Goal: Find contact information: Find contact information

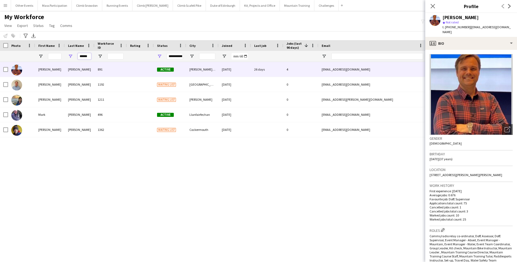
click at [91, 55] on input "******" at bounding box center [84, 56] width 13 height 6
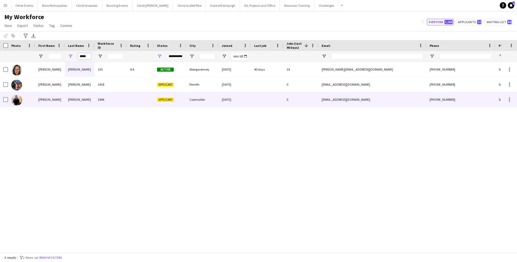
type input "*****"
click at [60, 101] on div "[PERSON_NAME]" at bounding box center [50, 99] width 30 height 15
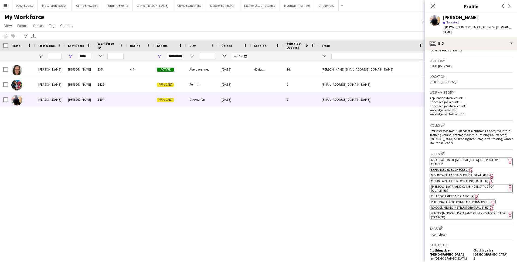
scroll to position [94, 0]
click at [481, 157] on app-spec-pill "ok-circled2 background Layer 1 cross-circle-red background Layer 1 Association …" at bounding box center [470, 161] width 83 height 9
click at [440, 167] on span "Enhanced (DBS Checked)" at bounding box center [450, 169] width 38 height 4
click at [445, 178] on span "Mountain Leader - Winter (Qualified)" at bounding box center [459, 180] width 57 height 4
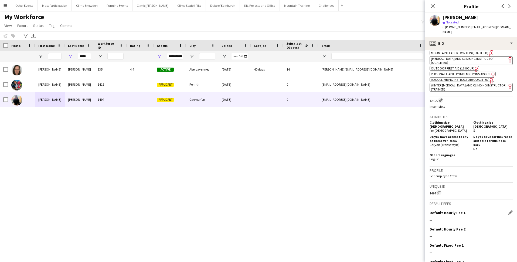
scroll to position [240, 0]
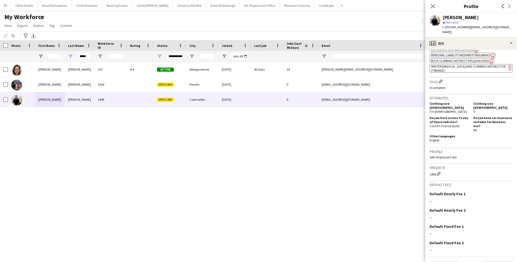
click at [490, 262] on button "Next" at bounding box center [497, 267] width 29 height 11
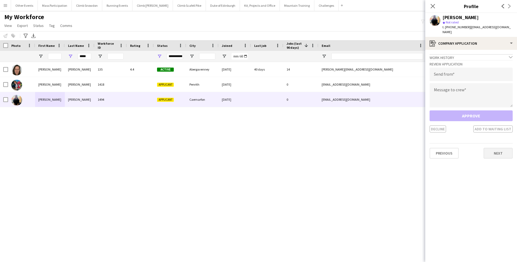
click at [490, 148] on button "Next" at bounding box center [497, 153] width 29 height 11
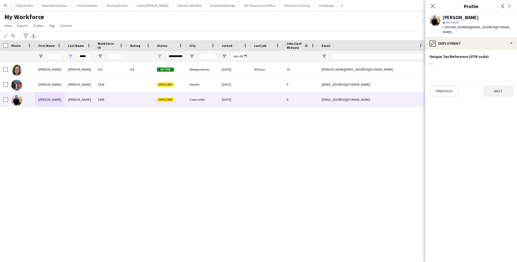
click at [492, 86] on button "Next" at bounding box center [497, 91] width 29 height 11
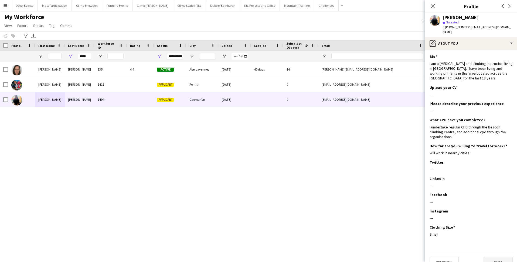
click at [493, 257] on button "Next" at bounding box center [497, 262] width 29 height 11
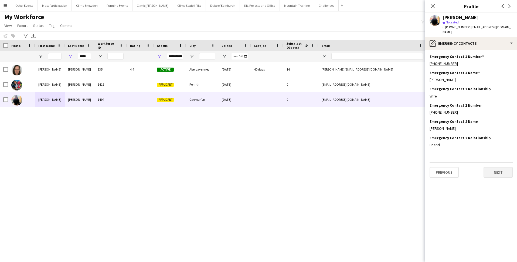
click at [503, 169] on button "Next" at bounding box center [497, 172] width 29 height 11
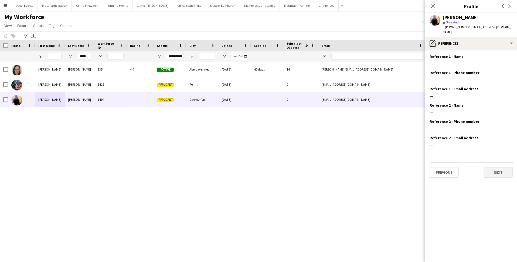
click at [493, 167] on button "Next" at bounding box center [497, 172] width 29 height 11
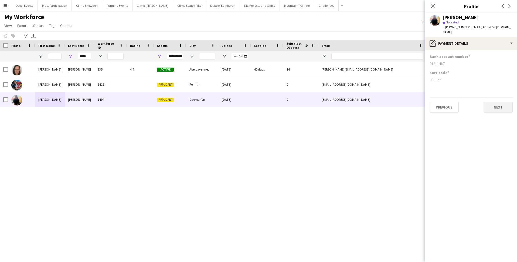
click at [494, 104] on button "Next" at bounding box center [497, 107] width 29 height 11
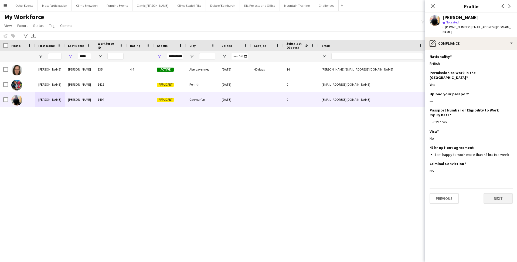
click at [492, 193] on button "Next" at bounding box center [497, 198] width 29 height 11
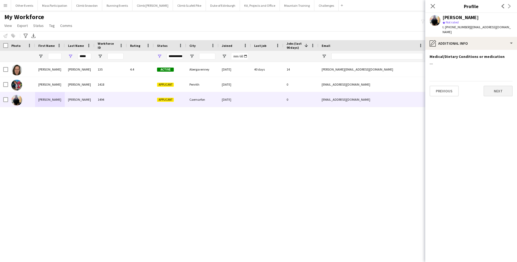
click at [490, 88] on button "Next" at bounding box center [497, 91] width 29 height 11
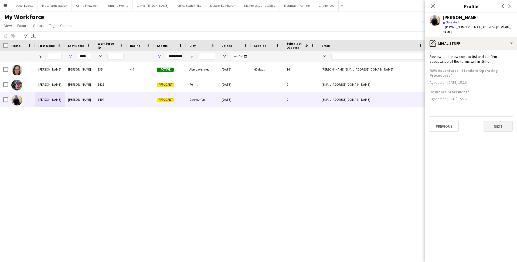
click at [493, 121] on button "Next" at bounding box center [497, 126] width 29 height 11
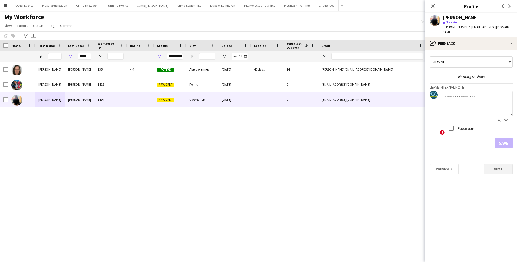
click at [496, 164] on button "Next" at bounding box center [497, 169] width 29 height 11
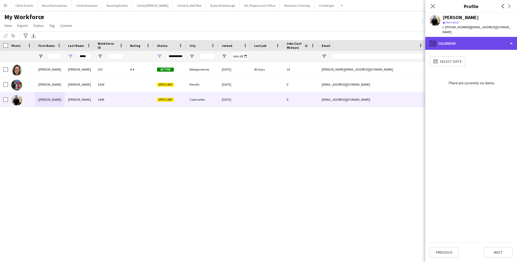
click at [457, 37] on div "calendar-full Calendar" at bounding box center [471, 43] width 92 height 13
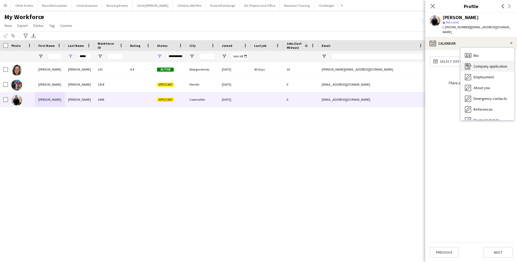
click at [475, 64] on span "Company application" at bounding box center [490, 66] width 34 height 5
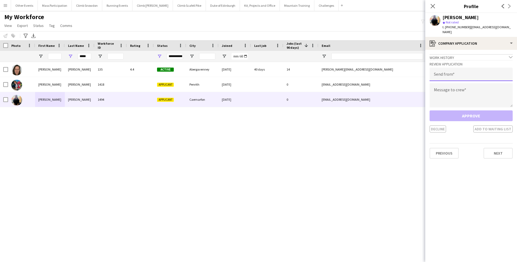
click at [447, 68] on input "email" at bounding box center [470, 74] width 83 height 13
type input "**********"
click at [452, 87] on textarea at bounding box center [470, 95] width 83 height 24
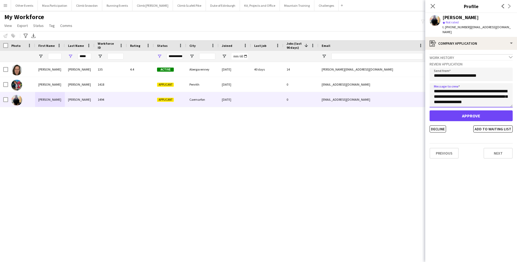
click at [459, 98] on textarea "**********" at bounding box center [470, 95] width 83 height 24
click at [499, 99] on textarea "**********" at bounding box center [470, 95] width 83 height 24
click at [458, 92] on textarea "**********" at bounding box center [470, 95] width 83 height 24
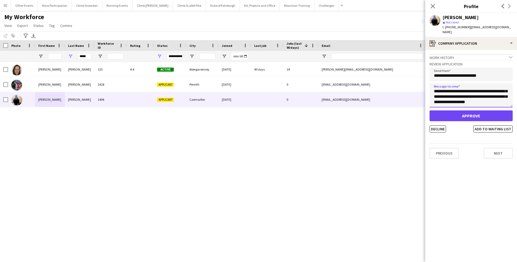
click at [468, 99] on textarea "**********" at bounding box center [470, 95] width 83 height 24
click at [455, 97] on textarea "**********" at bounding box center [470, 95] width 83 height 24
type textarea "**********"
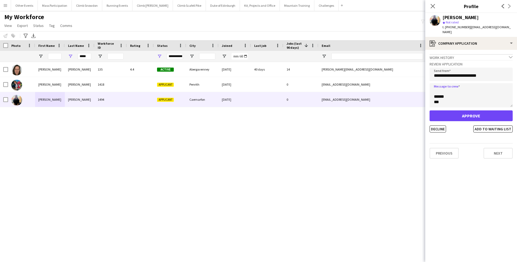
click at [459, 111] on button "Approve" at bounding box center [470, 116] width 83 height 11
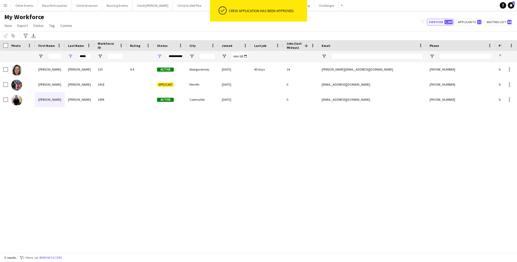
click at [163, 20] on div "My Workforce View Views Default view New view Update view Delete view Edit name…" at bounding box center [258, 22] width 517 height 18
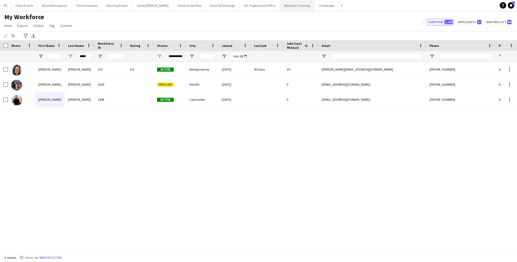
click at [284, 8] on button "Mountain Training Close" at bounding box center [297, 5] width 35 height 11
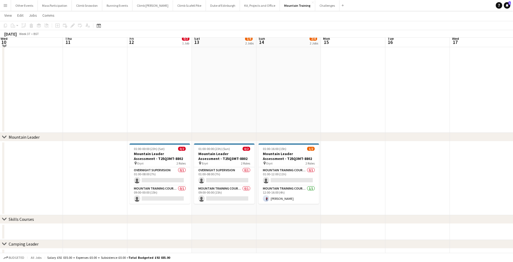
scroll to position [167, 0]
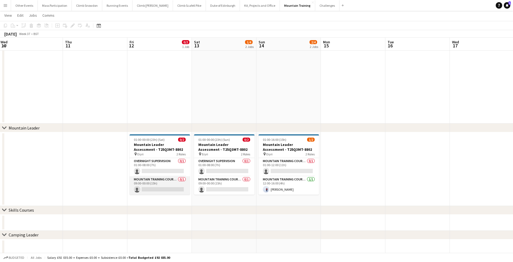
click at [156, 187] on app-card-role "Mountain Training Course Staff 0/1 09:00-00:00 (15h) single-neutral-actions" at bounding box center [159, 186] width 60 height 18
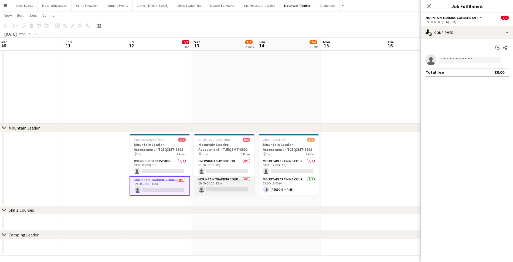
click at [224, 185] on app-card-role "Mountain Training Course Staff 0/1 09:00-00:00 (15h) single-neutral-actions" at bounding box center [224, 186] width 60 height 18
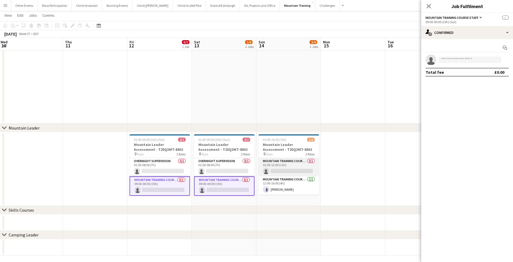
click at [273, 169] on app-card-role "Mountain Training Course Staff 0/1 01:00-12:00 (11h) single-neutral-actions" at bounding box center [288, 167] width 60 height 18
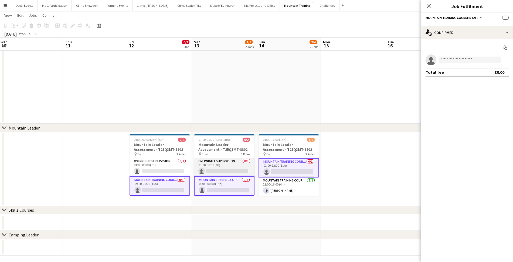
click at [231, 166] on app-card-role "Overnight Supervision 0/1 01:00-08:00 (7h) single-neutral-actions" at bounding box center [224, 167] width 60 height 18
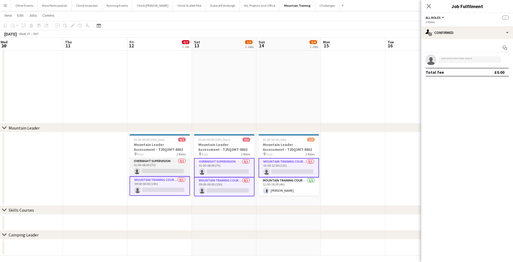
click at [164, 163] on app-card-role "Overnight Supervision 0/1 01:00-08:00 (7h) single-neutral-actions" at bounding box center [159, 167] width 60 height 18
click at [456, 58] on input at bounding box center [469, 60] width 63 height 6
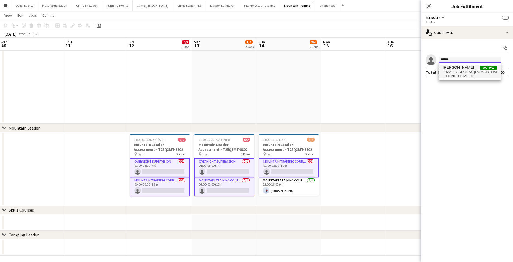
type input "******"
click at [456, 70] on span "[EMAIL_ADDRESS][DOMAIN_NAME]" at bounding box center [469, 72] width 54 height 4
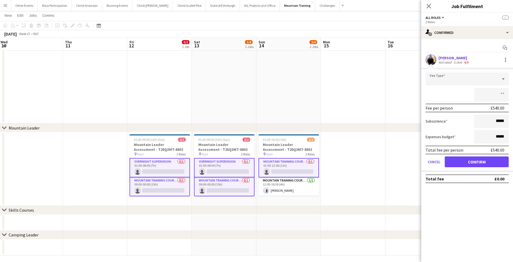
click at [470, 161] on button "Confirm" at bounding box center [476, 162] width 64 height 11
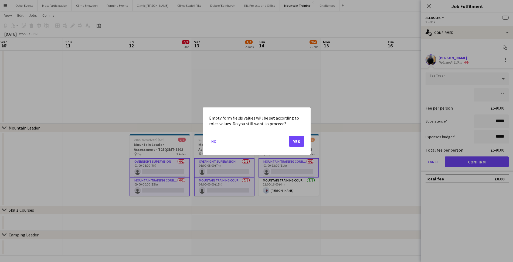
click at [300, 140] on button "Yes" at bounding box center [296, 141] width 15 height 11
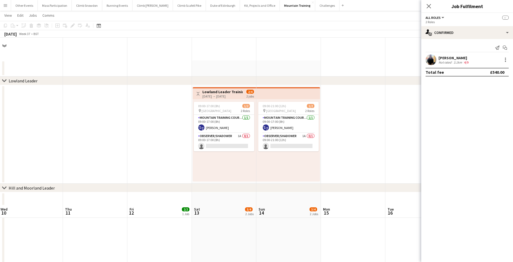
scroll to position [167, 0]
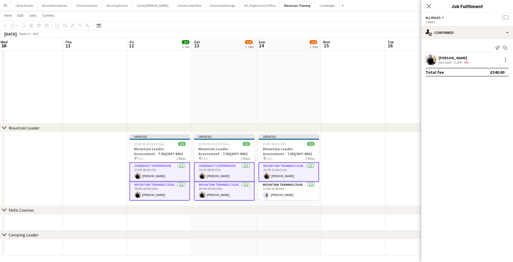
click at [364, 165] on app-date-cell at bounding box center [353, 169] width 64 height 74
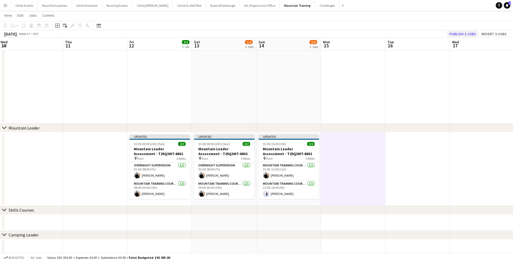
click at [461, 35] on button "Publish 3 jobs" at bounding box center [462, 33] width 31 height 7
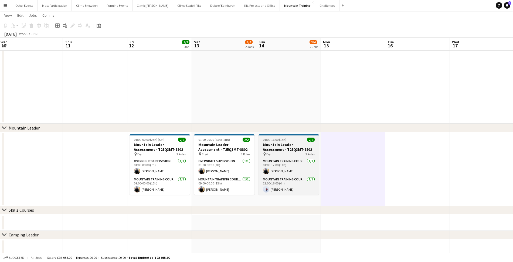
click at [274, 149] on h3 "Mountain Leader Assessment - T25Q3MT-8802" at bounding box center [288, 147] width 60 height 10
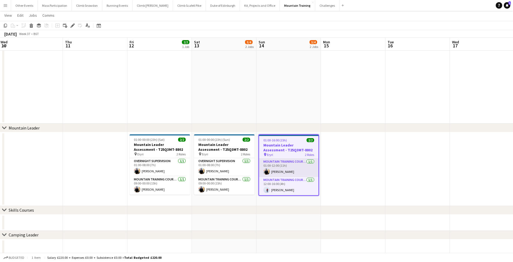
click at [278, 173] on app-card-role "Mountain Training Course Staff [DATE] 01:00-12:00 (11h) [PERSON_NAME]" at bounding box center [288, 168] width 59 height 18
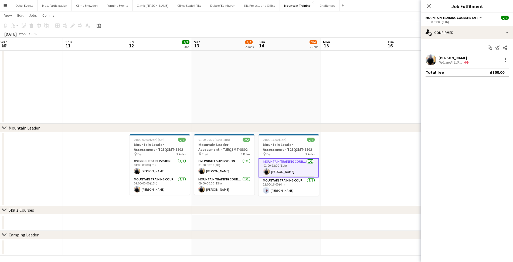
click at [466, 61] on app-skills-label "4/9" at bounding box center [466, 62] width 4 height 4
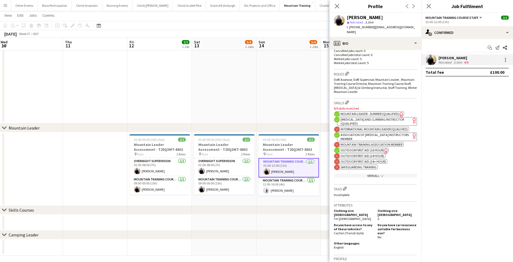
scroll to position [157, 0]
click at [282, 190] on app-card-role "Mountain Training Course Director [DATE] 12:00-16:00 (4h) [PERSON_NAME]" at bounding box center [288, 187] width 60 height 18
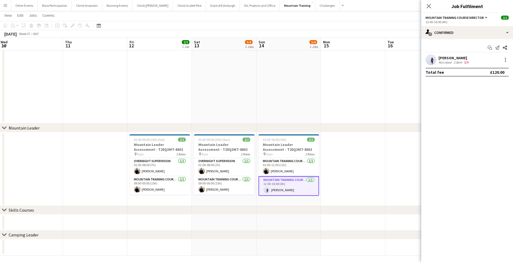
click at [450, 59] on div "[PERSON_NAME]" at bounding box center [453, 58] width 31 height 5
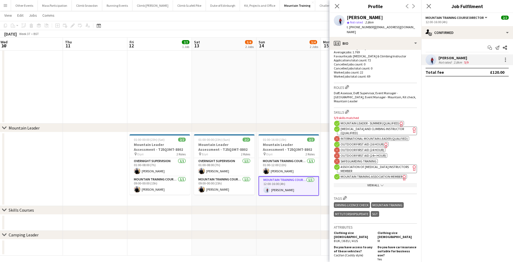
scroll to position [147, 0]
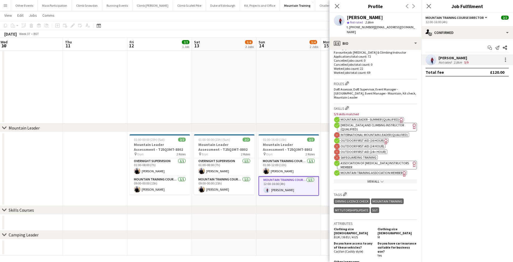
drag, startPoint x: 370, startPoint y: 28, endPoint x: 363, endPoint y: 30, distance: 7.7
click at [363, 30] on div "[PERSON_NAME] star Not rated 2.8km t. [PHONE_NUMBER] | [EMAIL_ADDRESS][DOMAIN_N…" at bounding box center [375, 25] width 92 height 24
drag, startPoint x: 369, startPoint y: 27, endPoint x: 355, endPoint y: 26, distance: 14.9
click at [355, 26] on span "t. [PHONE_NUMBER]" at bounding box center [360, 27] width 28 height 4
copy span "7866486486"
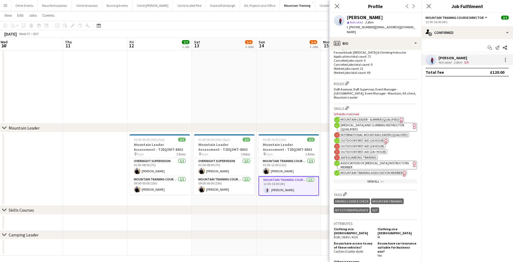
click at [279, 171] on app-card-role "Mountain Training Course Staff [DATE] 01:00-12:00 (11h) [PERSON_NAME]" at bounding box center [288, 167] width 60 height 18
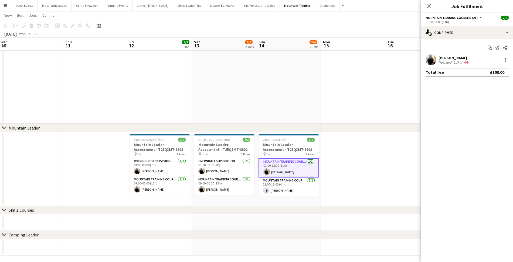
click at [456, 59] on div "[PERSON_NAME]" at bounding box center [453, 58] width 31 height 5
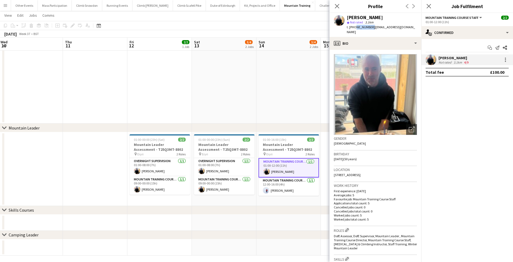
drag, startPoint x: 370, startPoint y: 28, endPoint x: 355, endPoint y: 28, distance: 15.1
click at [355, 28] on span "t. [PHONE_NUMBER]" at bounding box center [360, 27] width 28 height 4
copy span "7732789084"
click at [272, 44] on app-board-header-date "Sun 14 3/4 2 Jobs" at bounding box center [288, 44] width 64 height 13
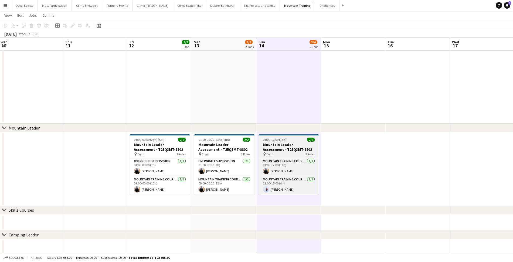
click at [285, 149] on h3 "Mountain Leader Assessment - T25Q3MT-8802" at bounding box center [288, 147] width 60 height 10
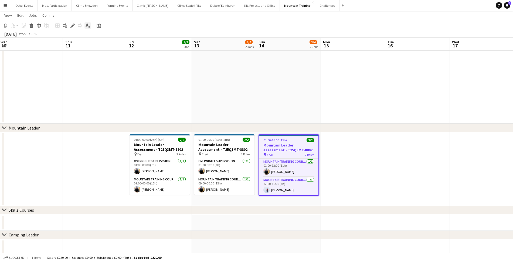
click at [86, 26] on icon at bounding box center [86, 24] width 2 height 3
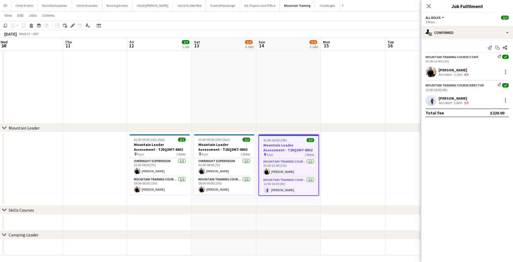
click at [489, 47] on icon "Send notification" at bounding box center [489, 48] width 4 height 4
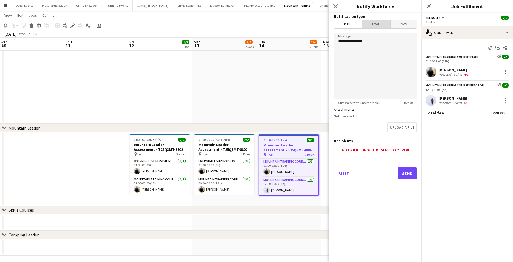
click at [376, 26] on span "Email" at bounding box center [376, 24] width 29 height 8
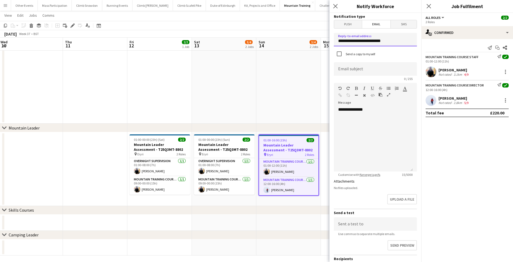
type input "**********"
click at [382, 117] on div "**********" at bounding box center [373, 139] width 79 height 65
click at [346, 71] on input "**********" at bounding box center [375, 68] width 83 height 13
type input "**********"
click at [381, 116] on div "**********" at bounding box center [373, 139] width 79 height 65
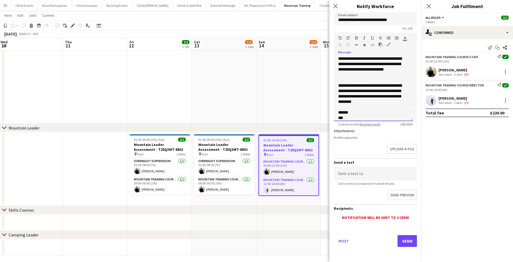
scroll to position [50, 0]
click at [401, 244] on button "Send" at bounding box center [406, 241] width 19 height 12
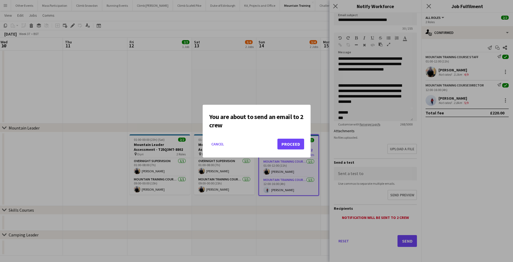
click at [288, 141] on button "Proceed" at bounding box center [290, 144] width 27 height 11
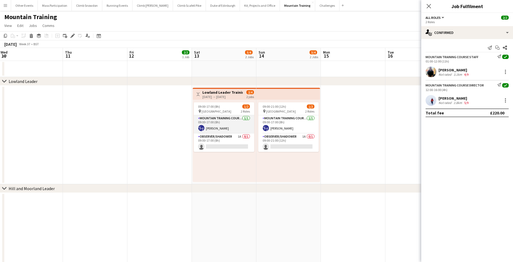
click at [217, 123] on app-card-role "Mountain Training Course Director [DATE] 09:00-17:00 (8h) [PERSON_NAME]" at bounding box center [224, 124] width 60 height 18
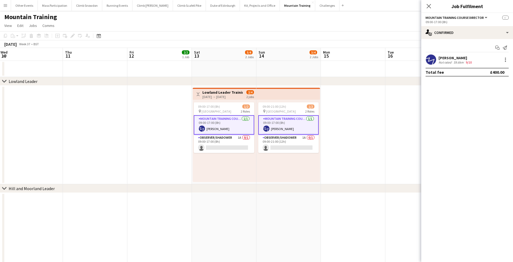
click at [459, 58] on div "[PERSON_NAME]" at bounding box center [455, 58] width 34 height 5
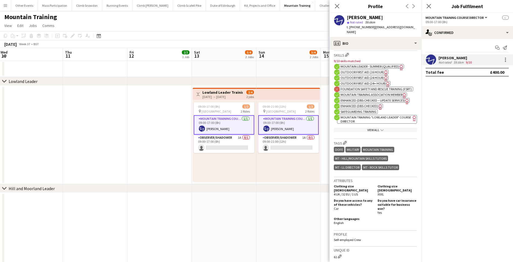
scroll to position [214, 0]
drag, startPoint x: 371, startPoint y: 28, endPoint x: 355, endPoint y: 26, distance: 16.8
click at [355, 26] on span "t. [PHONE_NUMBER]" at bounding box center [360, 27] width 28 height 4
copy span "07866917196"
click at [290, 53] on app-board-header-date "Sun 14 3/4 2 Jobs" at bounding box center [288, 54] width 64 height 13
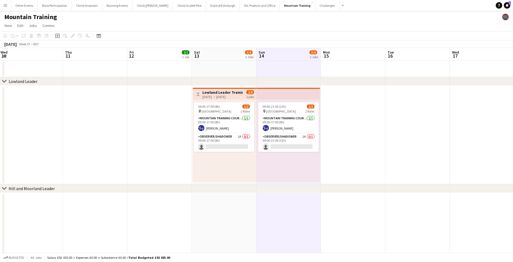
click at [290, 57] on app-board-header-date "Sun 14 3/4 2 Jobs" at bounding box center [288, 54] width 64 height 13
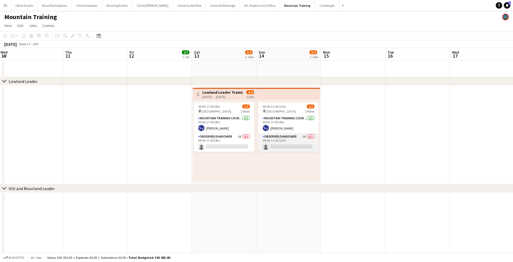
click at [285, 135] on app-card-role "Observer/Shadower 1A 0/1 09:00-21:00 (12h) single-neutral-actions" at bounding box center [288, 143] width 60 height 18
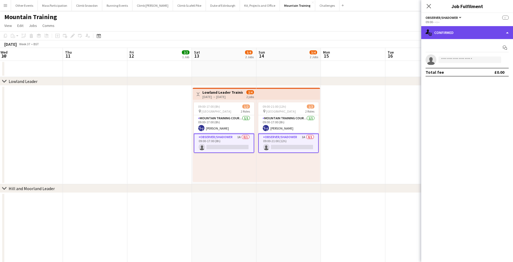
click at [441, 30] on div "single-neutral-actions-check-2 Confirmed" at bounding box center [467, 32] width 92 height 13
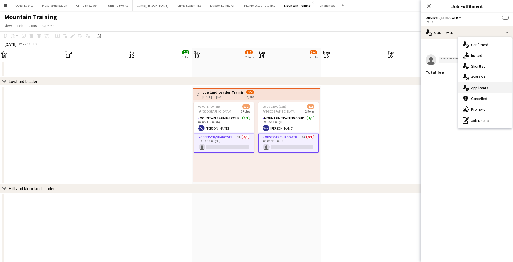
click at [473, 89] on div "single-neutral-actions-information Applicants" at bounding box center [484, 88] width 53 height 11
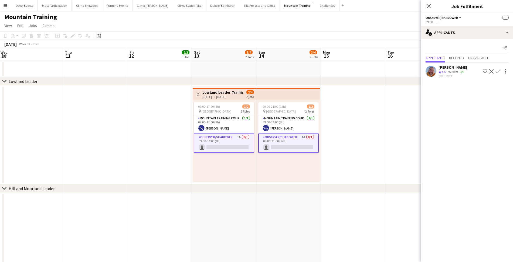
click at [286, 56] on app-board-header-date "Sun 14 3/4 2 Jobs" at bounding box center [288, 54] width 64 height 13
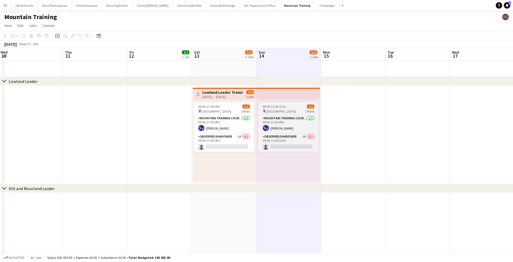
click at [284, 112] on div "pin Cheshire 2 Roles" at bounding box center [288, 111] width 60 height 4
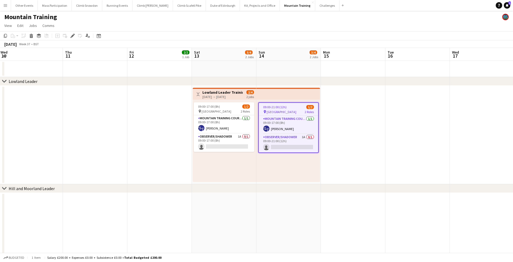
click at [208, 92] on h3 "Lowland Leader Training - T25Q3MT-8722" at bounding box center [222, 92] width 40 height 5
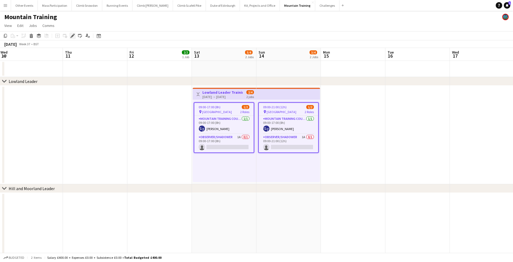
click at [73, 36] on icon at bounding box center [72, 36] width 3 height 3
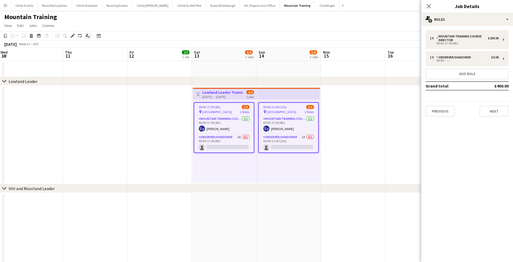
click at [87, 35] on icon at bounding box center [86, 35] width 2 height 3
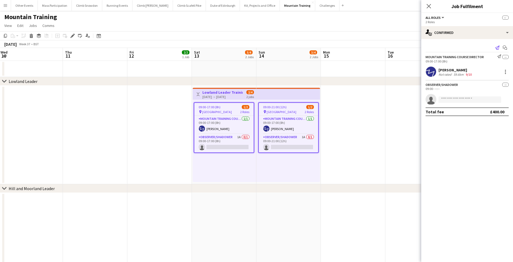
click at [498, 47] on icon "Send notification" at bounding box center [497, 48] width 4 height 4
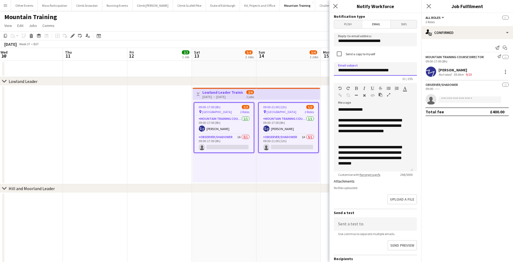
type input "**********"
click at [394, 122] on div "**********" at bounding box center [371, 129] width 66 height 22
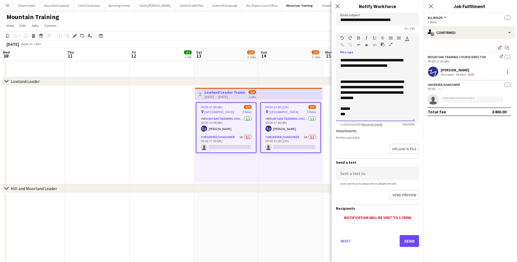
scroll to position [50, 0]
click at [402, 243] on button "Send" at bounding box center [406, 241] width 19 height 12
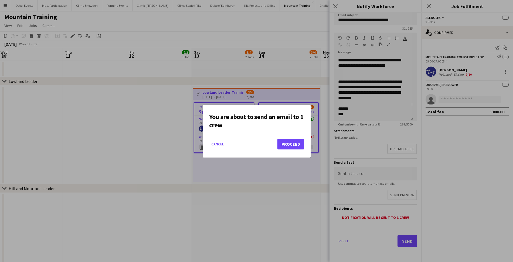
click at [288, 147] on button "Proceed" at bounding box center [290, 144] width 27 height 11
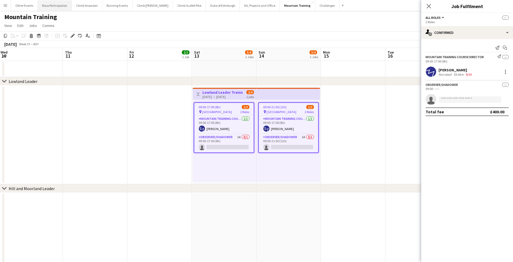
click at [59, 5] on button "Mass Participation Close" at bounding box center [55, 5] width 34 height 11
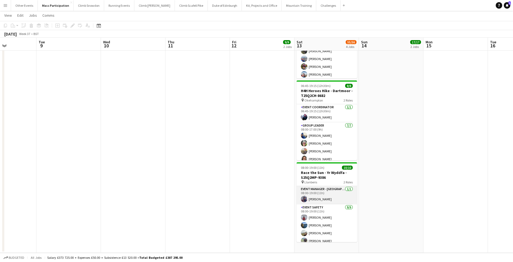
click at [317, 198] on app-card-role "Event Manager - Mountain [DATE] 08:00-19:00 (11h) [PERSON_NAME]" at bounding box center [326, 195] width 60 height 18
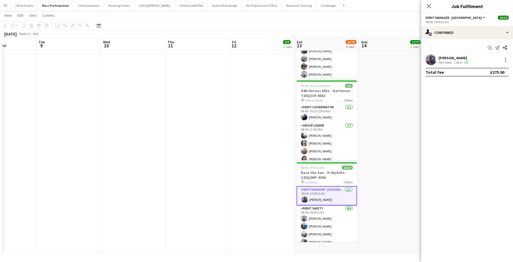
click at [449, 59] on div "[PERSON_NAME]" at bounding box center [453, 58] width 31 height 5
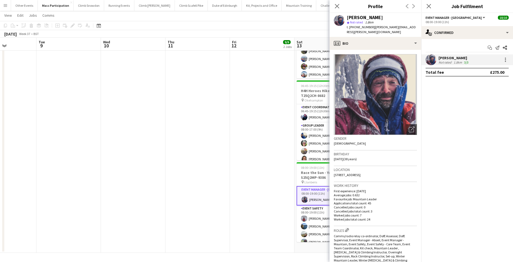
drag, startPoint x: 371, startPoint y: 28, endPoint x: 354, endPoint y: 27, distance: 17.0
click at [354, 27] on span "t. [PHONE_NUMBER]" at bounding box center [360, 27] width 28 height 4
copy span "07906608819"
click at [315, 221] on app-card-role "Event Safety [DATE] 08:00-19:00 (11h) [PERSON_NAME] [PERSON_NAME] [PERSON_NAME]…" at bounding box center [326, 246] width 60 height 81
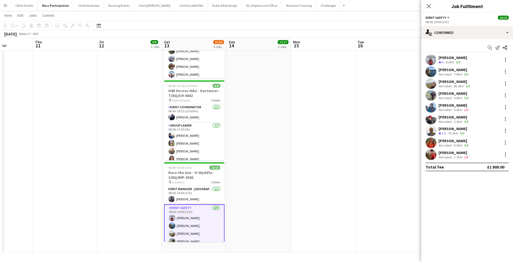
scroll to position [0, 165]
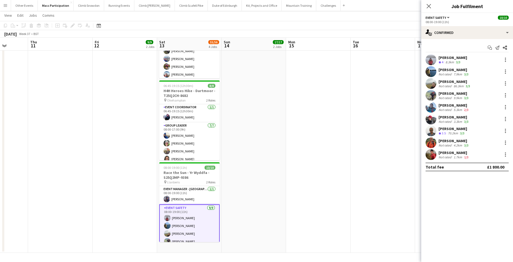
click at [448, 59] on div "[PERSON_NAME]" at bounding box center [452, 57] width 29 height 5
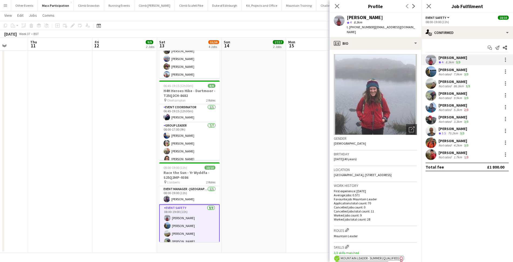
drag, startPoint x: 371, startPoint y: 27, endPoint x: 355, endPoint y: 26, distance: 16.7
click at [355, 26] on span "t. [PHONE_NUMBER]" at bounding box center [360, 27] width 28 height 4
copy span "07411001989"
click at [447, 72] on div "Not rated" at bounding box center [445, 74] width 14 height 4
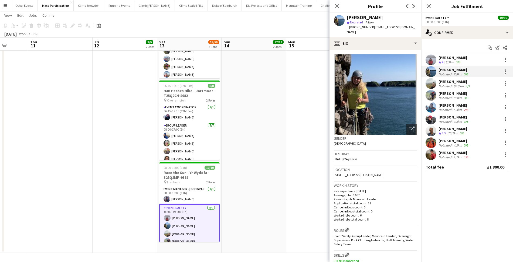
drag, startPoint x: 372, startPoint y: 27, endPoint x: 354, endPoint y: 28, distance: 17.8
click at [354, 28] on span "t. [PHONE_NUMBER]" at bounding box center [360, 27] width 28 height 4
copy span "07915732183"
click at [448, 87] on div "Not rated" at bounding box center [445, 86] width 14 height 4
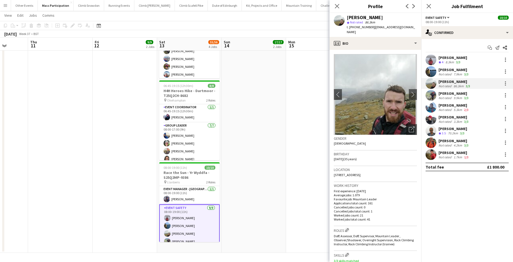
drag, startPoint x: 372, startPoint y: 29, endPoint x: 355, endPoint y: 28, distance: 17.0
click at [355, 28] on span "t. [PHONE_NUMBER]" at bounding box center [360, 27] width 28 height 4
copy span "07773881903"
click at [452, 98] on div "9.9km" at bounding box center [457, 98] width 11 height 4
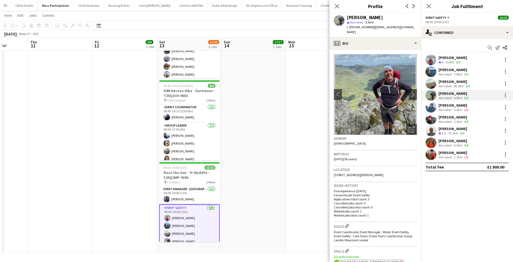
drag, startPoint x: 370, startPoint y: 27, endPoint x: 355, endPoint y: 25, distance: 15.5
click at [355, 25] on div "t. [PHONE_NUMBER] | [EMAIL_ADDRESS][DOMAIN_NAME]" at bounding box center [381, 30] width 70 height 10
copy span "07584658436"
click at [446, 109] on div "Not rated" at bounding box center [445, 110] width 14 height 4
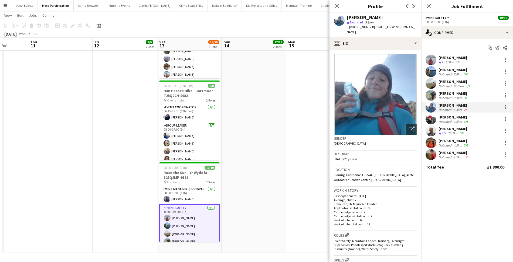
drag, startPoint x: 370, startPoint y: 28, endPoint x: 354, endPoint y: 27, distance: 15.7
click at [354, 27] on span "t. [PHONE_NUMBER]" at bounding box center [360, 27] width 28 height 4
copy span "7757760109"
click at [445, 119] on div "[PERSON_NAME]" at bounding box center [453, 117] width 31 height 5
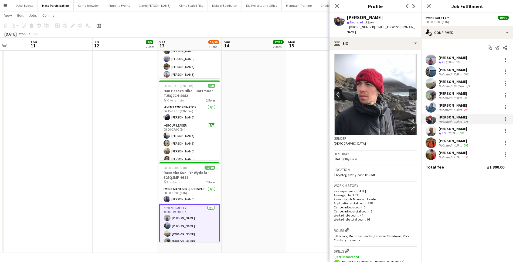
drag, startPoint x: 370, startPoint y: 28, endPoint x: 354, endPoint y: 27, distance: 15.6
click at [354, 27] on span "t. [PHONE_NUMBER]" at bounding box center [360, 27] width 28 height 4
copy span "7376945360"
click at [448, 132] on div "70.2km" at bounding box center [452, 133] width 12 height 5
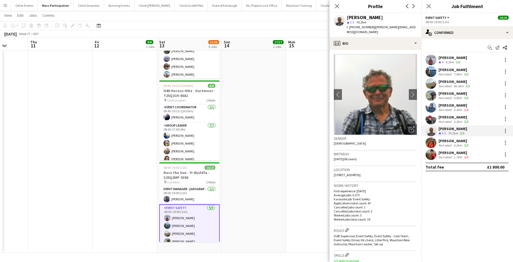
drag, startPoint x: 370, startPoint y: 28, endPoint x: 355, endPoint y: 27, distance: 15.7
click at [355, 27] on span "t. [PHONE_NUMBER]" at bounding box center [360, 27] width 28 height 4
click at [459, 144] on div "4.2km" at bounding box center [457, 145] width 11 height 4
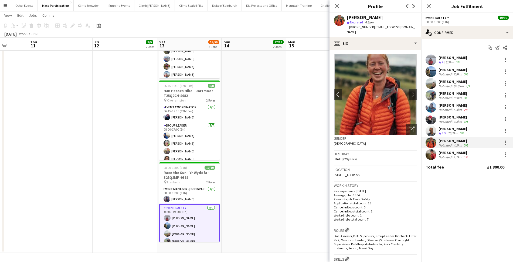
drag, startPoint x: 370, startPoint y: 28, endPoint x: 354, endPoint y: 27, distance: 15.6
click at [354, 27] on span "t. [PHONE_NUMBER]" at bounding box center [360, 27] width 28 height 4
click at [442, 156] on div "Not rated" at bounding box center [445, 157] width 14 height 4
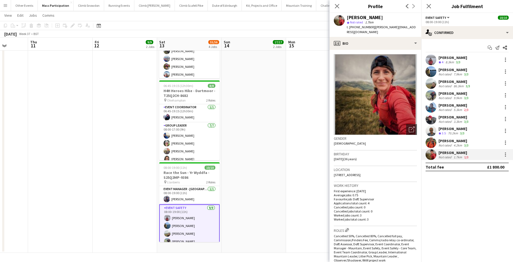
drag, startPoint x: 370, startPoint y: 27, endPoint x: 355, endPoint y: 26, distance: 15.7
click at [355, 26] on span "t. [PHONE_NUMBER]" at bounding box center [360, 27] width 28 height 4
click at [98, 26] on icon "Date picker" at bounding box center [99, 25] width 4 height 4
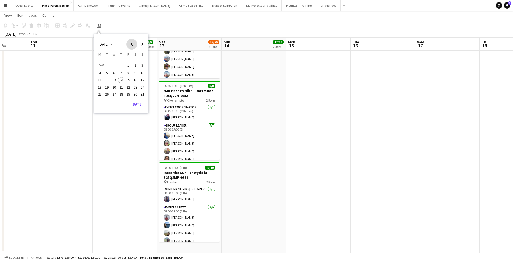
click at [129, 44] on span "Previous month" at bounding box center [131, 44] width 11 height 11
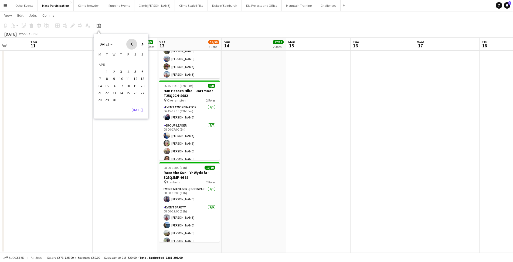
click at [129, 44] on span "Previous month" at bounding box center [131, 44] width 11 height 11
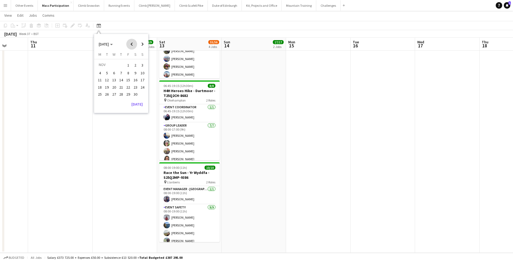
click at [129, 44] on span "Previous month" at bounding box center [131, 44] width 11 height 11
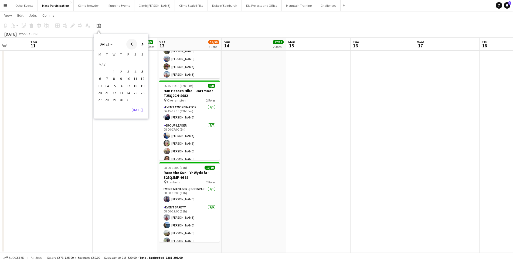
click at [129, 44] on span "Previous month" at bounding box center [131, 44] width 11 height 11
click at [133, 94] on span "27" at bounding box center [135, 93] width 6 height 6
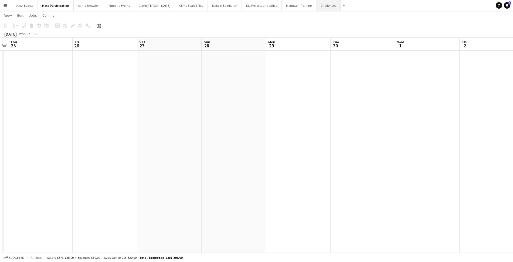
click at [316, 2] on button "Challenges Close" at bounding box center [328, 5] width 24 height 11
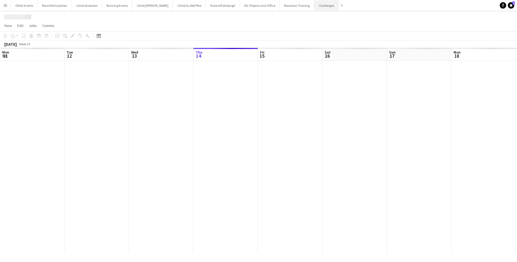
scroll to position [0, 129]
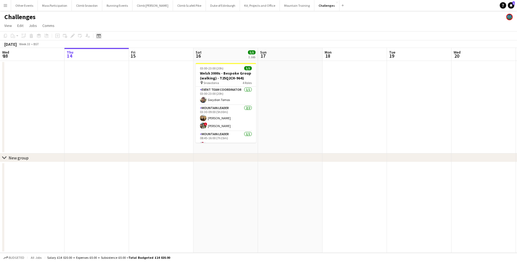
click at [99, 38] on div "Date picker" at bounding box center [98, 36] width 6 height 6
click at [130, 56] on span "Previous month" at bounding box center [131, 54] width 11 height 11
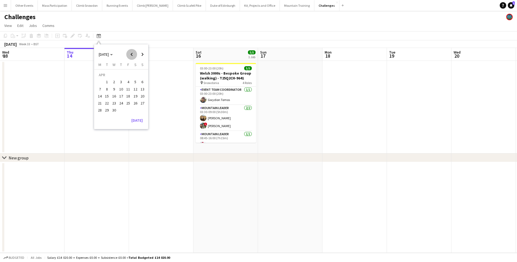
click at [130, 56] on span "Previous month" at bounding box center [131, 54] width 11 height 11
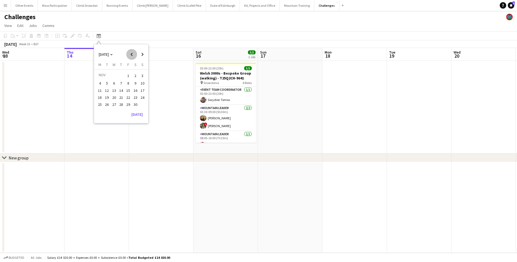
click at [130, 56] on span "Previous month" at bounding box center [131, 54] width 11 height 11
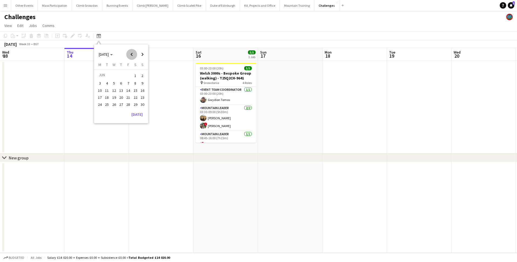
click at [130, 56] on span "Previous month" at bounding box center [131, 54] width 11 height 11
click at [133, 102] on span "27" at bounding box center [135, 103] width 6 height 6
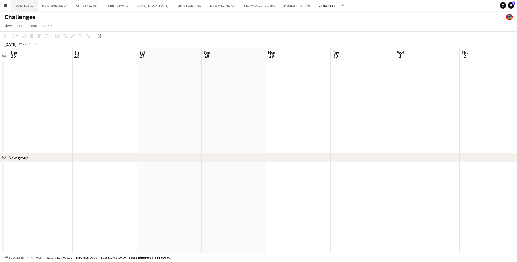
click at [24, 6] on button "Other Events Close" at bounding box center [24, 5] width 27 height 11
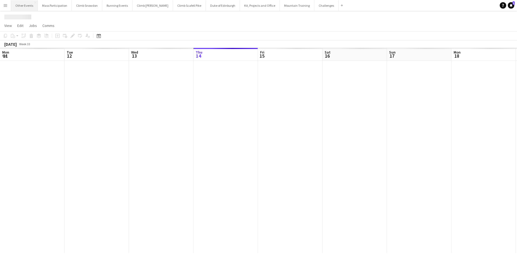
scroll to position [0, 129]
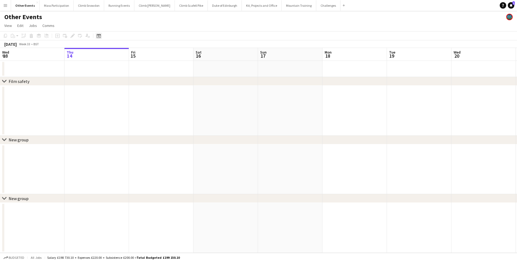
click at [97, 36] on icon "Date picker" at bounding box center [99, 36] width 4 height 4
click at [133, 56] on span "Previous month" at bounding box center [131, 54] width 11 height 11
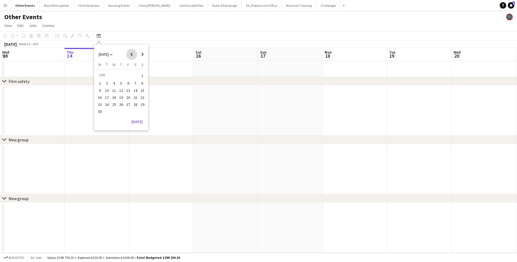
click at [133, 56] on span "Previous month" at bounding box center [131, 54] width 11 height 11
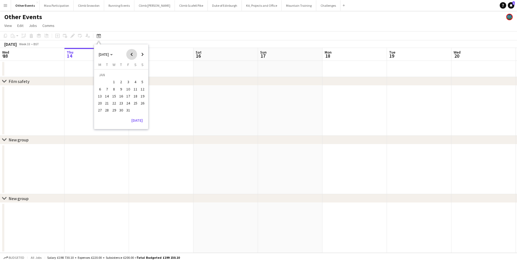
click at [133, 56] on span "Previous month" at bounding box center [131, 54] width 11 height 11
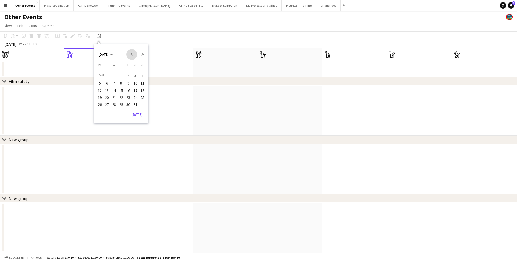
click at [133, 56] on span "Previous month" at bounding box center [131, 54] width 11 height 11
click at [134, 104] on span "27" at bounding box center [135, 103] width 6 height 6
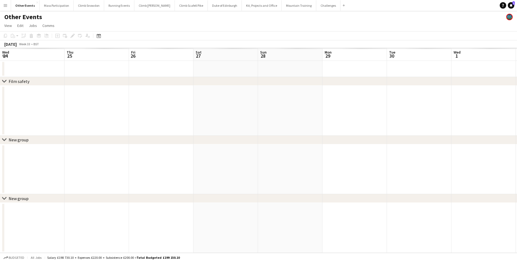
scroll to position [0, 185]
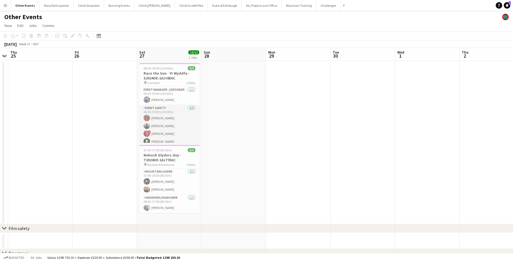
click at [160, 130] on app-card-role "Event Safety [DATE] 06:30-19:00 (12h30m) [PERSON_NAME] [PERSON_NAME] ! [PERSON_…" at bounding box center [169, 141] width 60 height 73
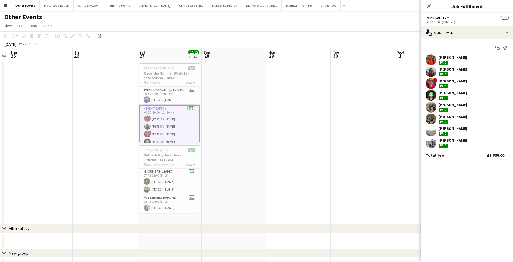
click at [5, 5] on app-icon "Menu" at bounding box center [5, 5] width 4 height 4
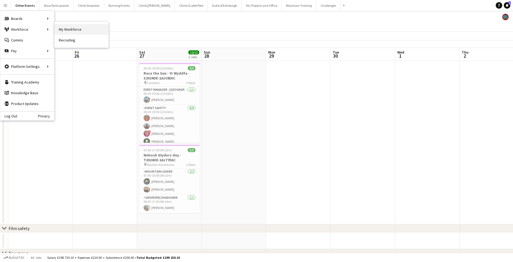
click at [67, 30] on link "My Workforce" at bounding box center [81, 29] width 54 height 11
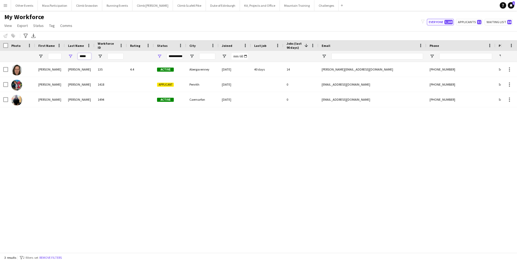
click at [88, 58] on input "*****" at bounding box center [84, 56] width 13 height 6
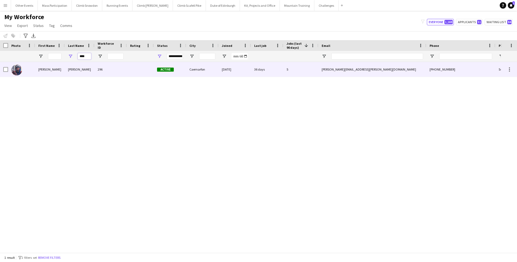
type input "****"
click at [78, 67] on div "[PERSON_NAME]" at bounding box center [80, 69] width 30 height 15
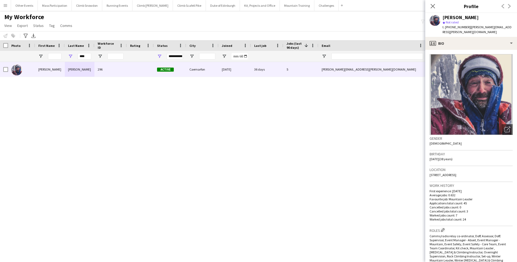
drag, startPoint x: 467, startPoint y: 27, endPoint x: 450, endPoint y: 26, distance: 16.7
click at [450, 26] on span "t. [PHONE_NUMBER]" at bounding box center [456, 27] width 28 height 4
click at [314, 5] on button "Challenges Close" at bounding box center [326, 5] width 24 height 11
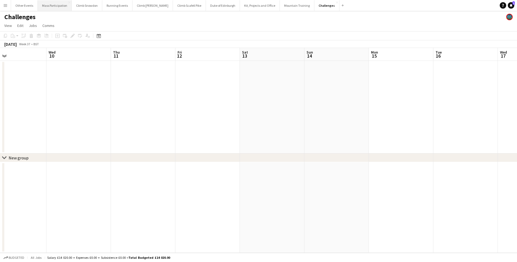
click at [54, 6] on button "Mass Participation Close" at bounding box center [55, 5] width 34 height 11
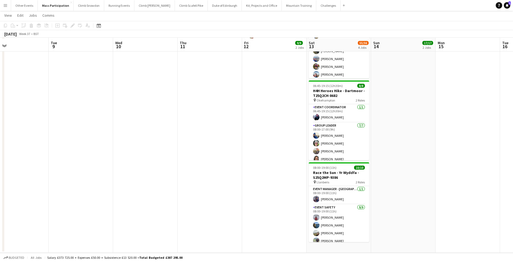
scroll to position [160, 0]
